Goal: Transaction & Acquisition: Purchase product/service

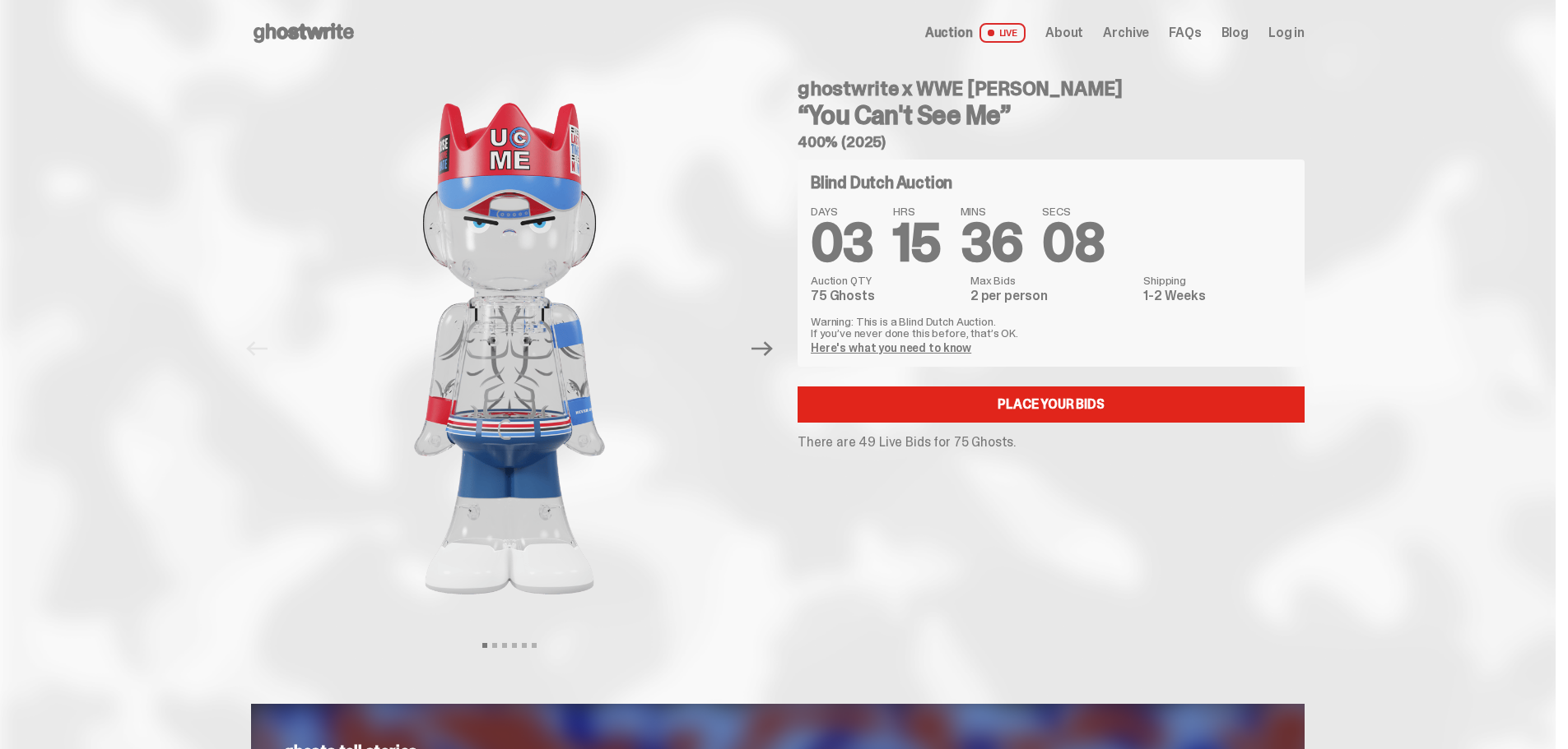
click at [888, 344] on link "Here's what you need to know" at bounding box center [890, 348] width 161 height 15
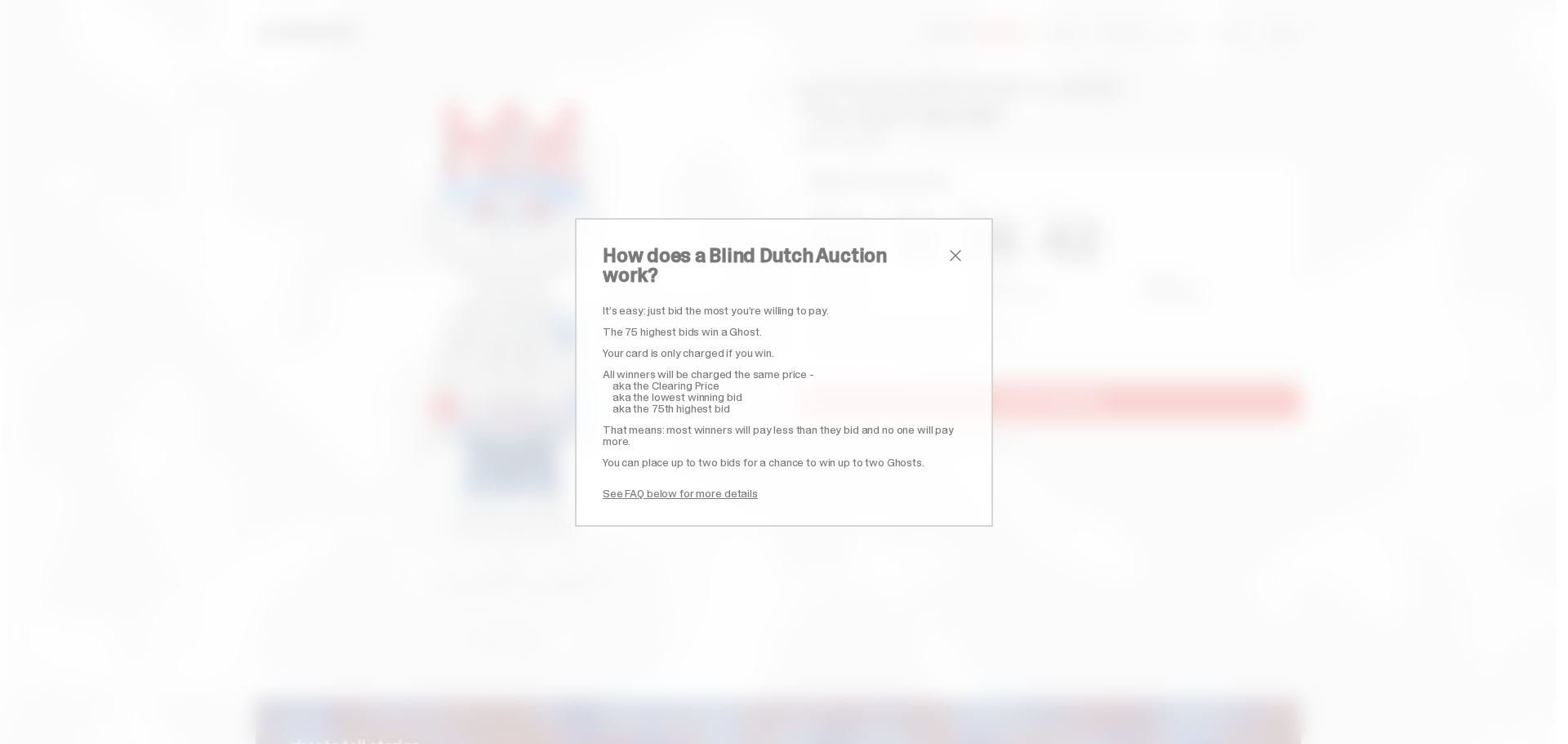
click at [949, 265] on span "close" at bounding box center [956, 256] width 20 height 20
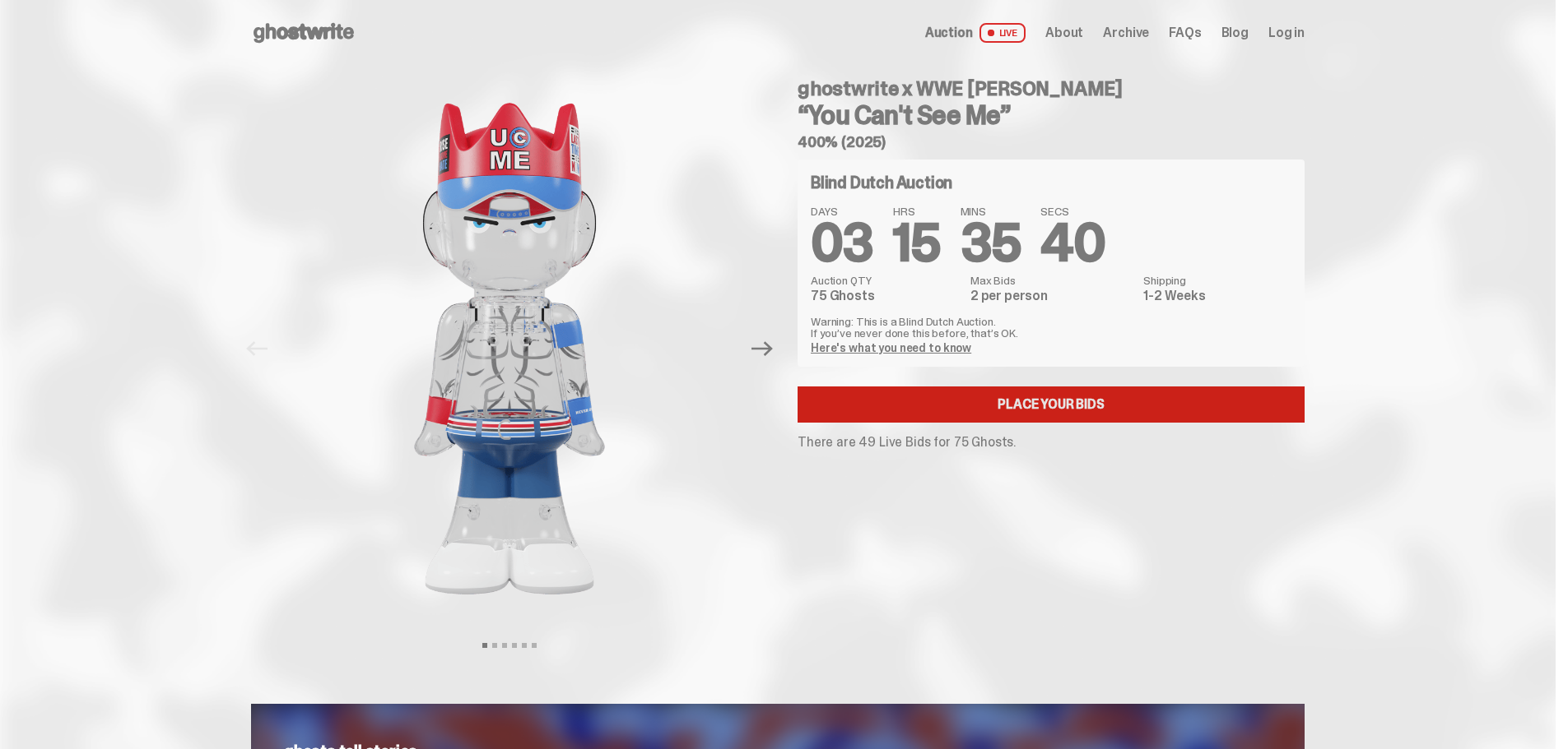
click at [1061, 415] on link "Place your Bids" at bounding box center [1051, 405] width 507 height 36
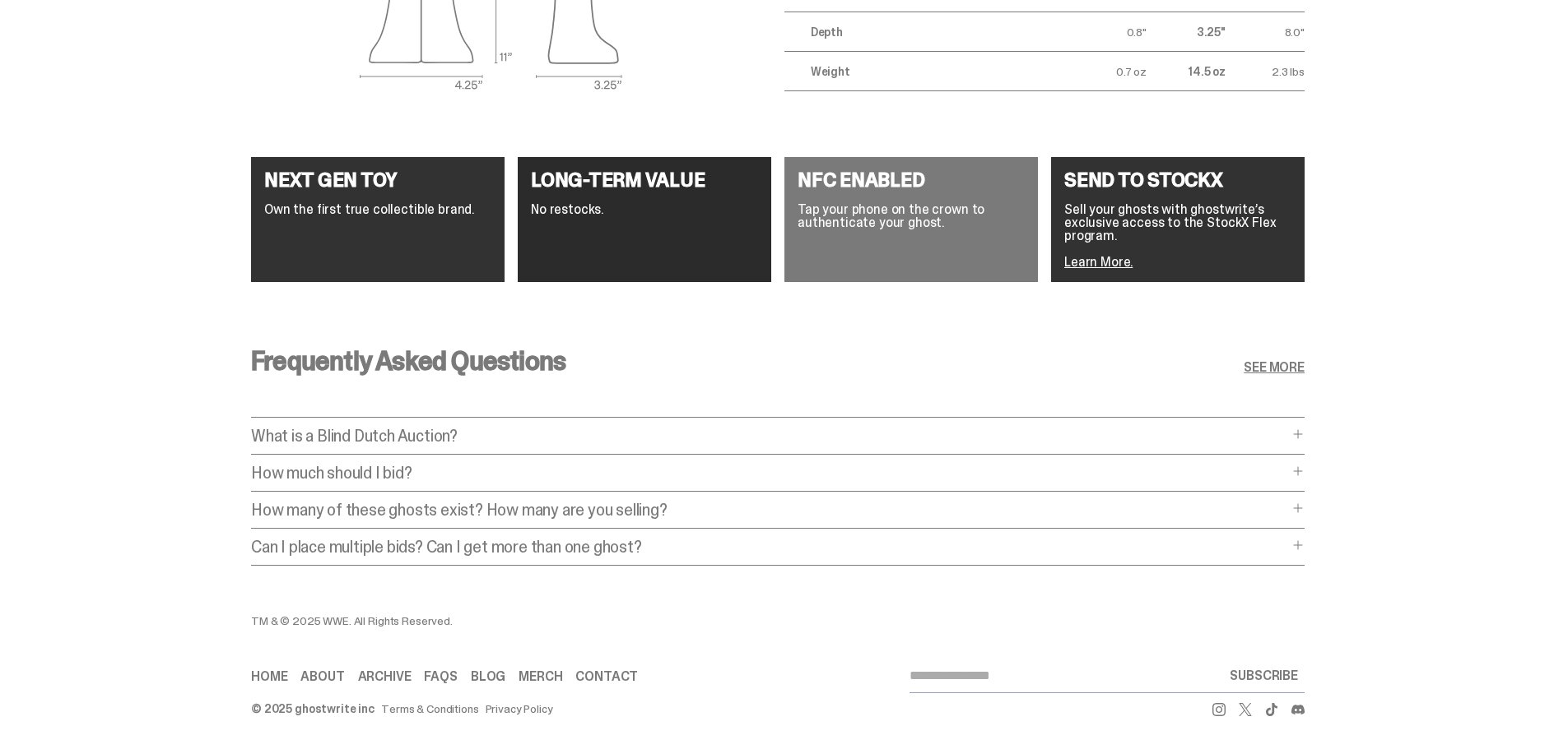
scroll to position [2917, 0]
click at [380, 465] on p "How much should I bid?" at bounding box center [769, 473] width 1037 height 16
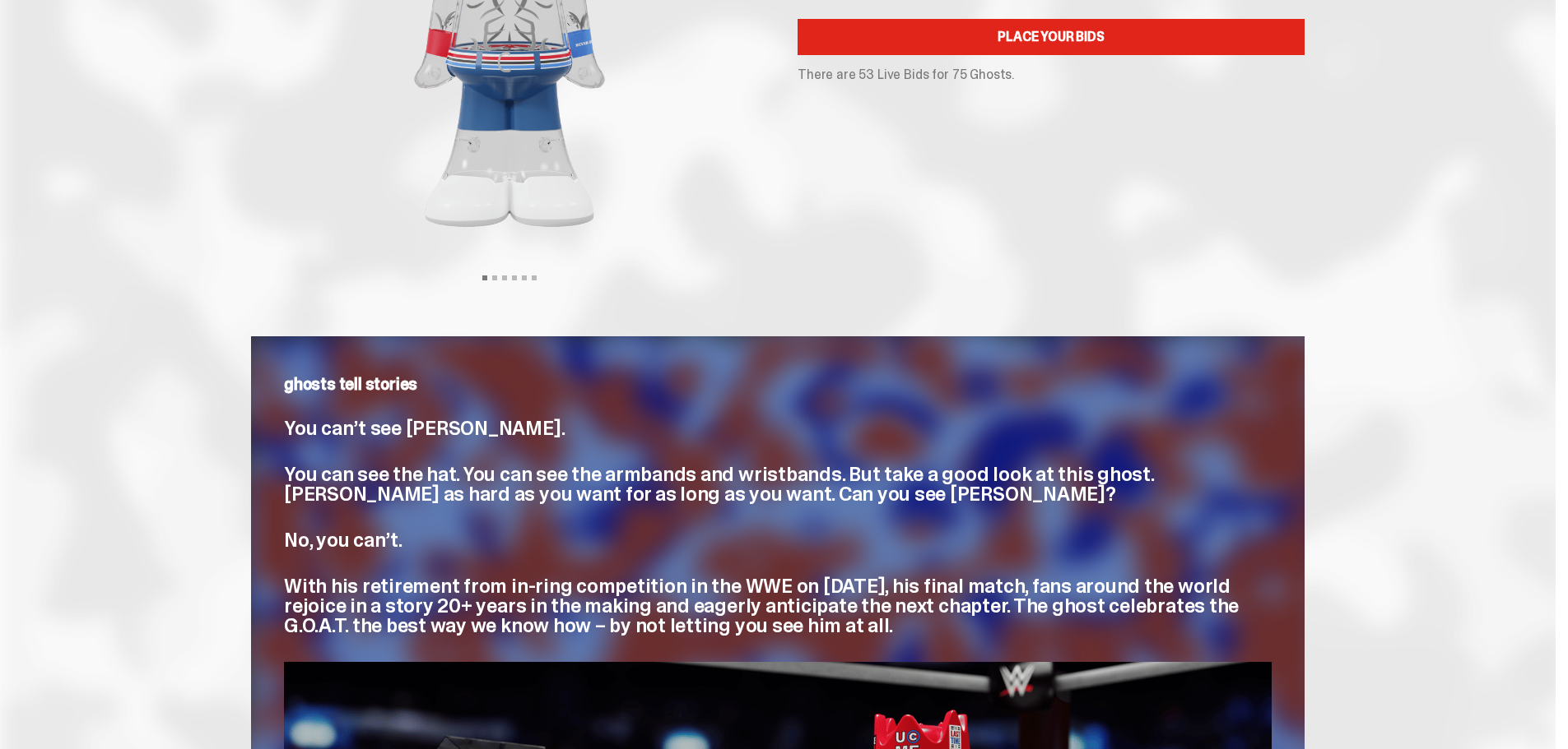
scroll to position [83, 0]
